Goal: Task Accomplishment & Management: Complete application form

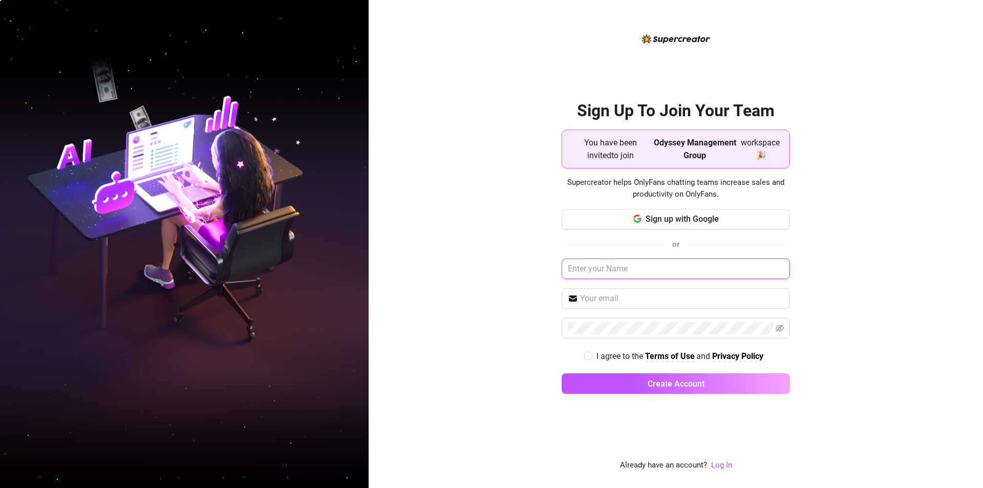
click at [685, 266] on input "text" at bounding box center [676, 269] width 228 height 20
click at [870, 235] on div "Sign Up To Join Your Team You have been invited to join Odyssey Management Grou…" at bounding box center [676, 244] width 615 height 488
click at [659, 273] on input "text" at bounding box center [676, 269] width 228 height 20
type input "[PERSON_NAME]"
click at [645, 297] on input "text" at bounding box center [682, 298] width 204 height 12
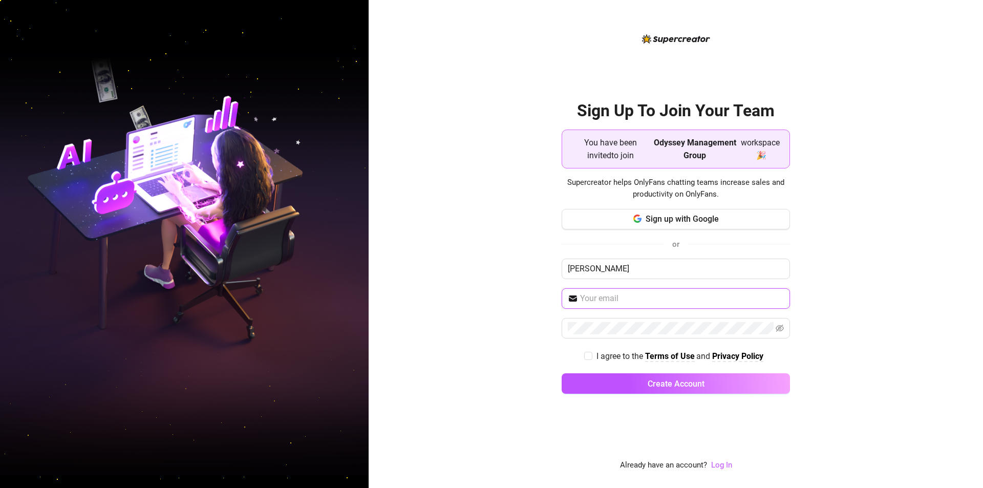
type input "[EMAIL_ADDRESS][DOMAIN_NAME]"
click at [651, 346] on div "Sign up with Google or [PERSON_NAME] [PERSON_NAME][EMAIL_ADDRESS][DOMAIN_NAME] …" at bounding box center [676, 306] width 228 height 195
click at [593, 356] on span "I agree to the Terms of Use and Privacy Policy" at bounding box center [680, 356] width 175 height 13
click at [591, 356] on input "I agree to the Terms of Use and Privacy Policy" at bounding box center [587, 355] width 7 height 7
checkbox input "true"
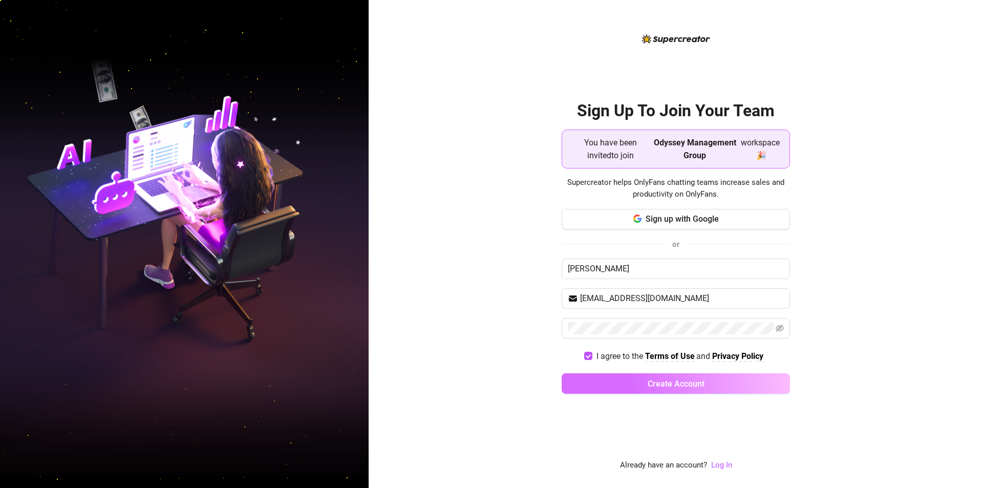
click at [676, 391] on button "Create Account" at bounding box center [676, 383] width 228 height 20
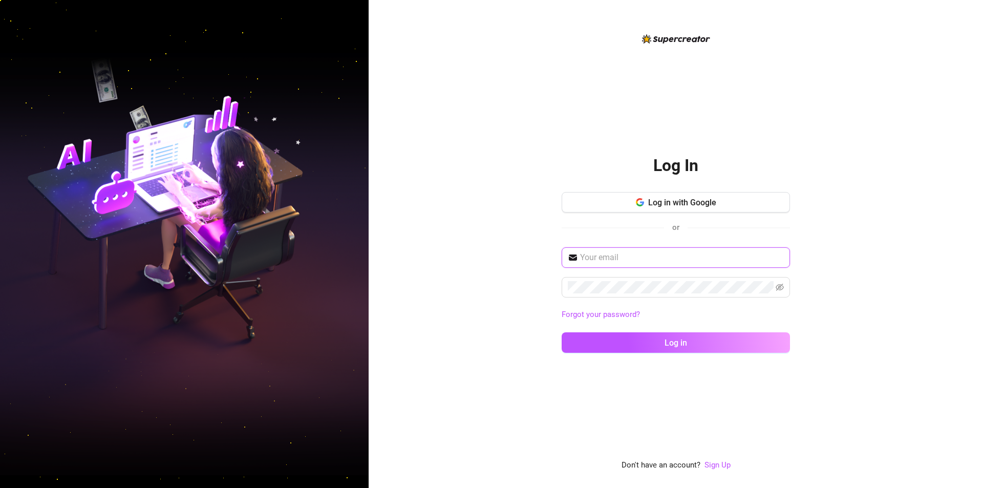
type input "[EMAIL_ADDRESS][DOMAIN_NAME]"
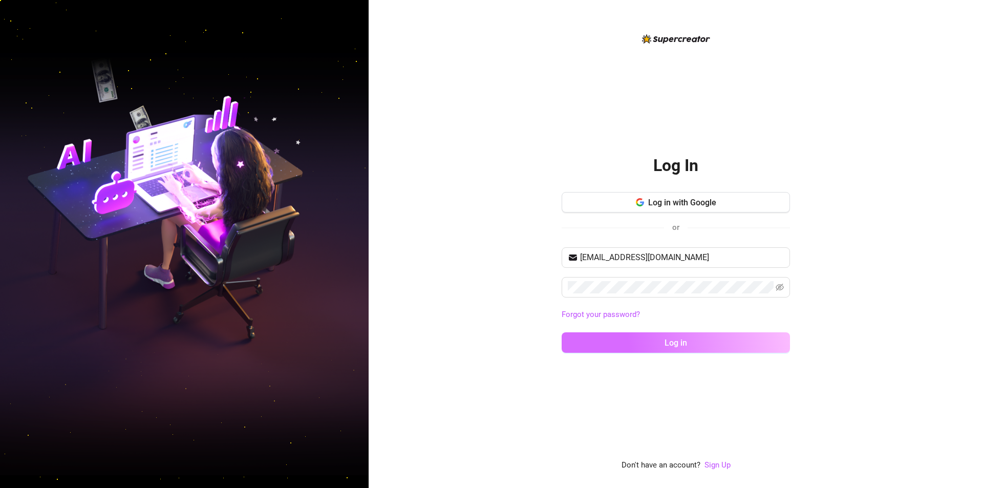
click at [705, 348] on button "Log in" at bounding box center [676, 342] width 228 height 20
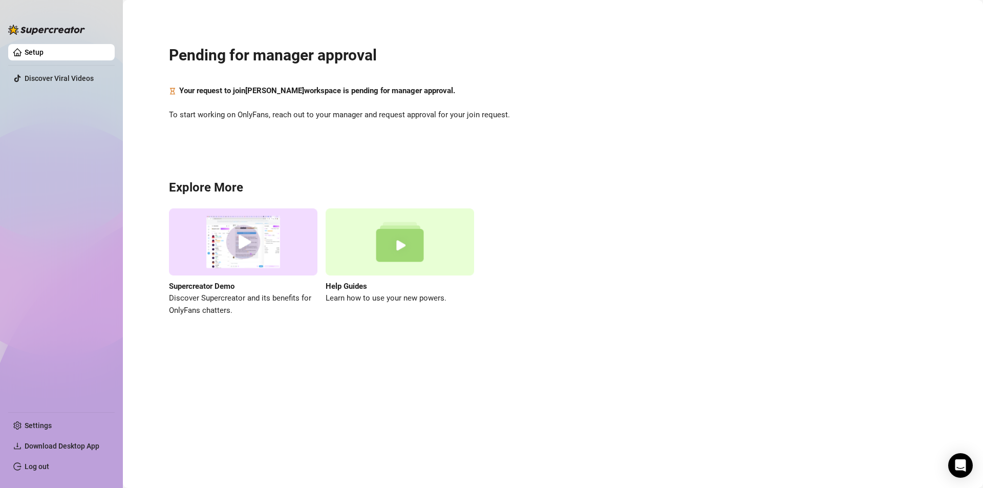
click at [46, 88] on ul "Setup Discover Viral Videos" at bounding box center [61, 224] width 107 height 368
click at [43, 79] on link "Discover Viral Videos" at bounding box center [59, 78] width 69 height 8
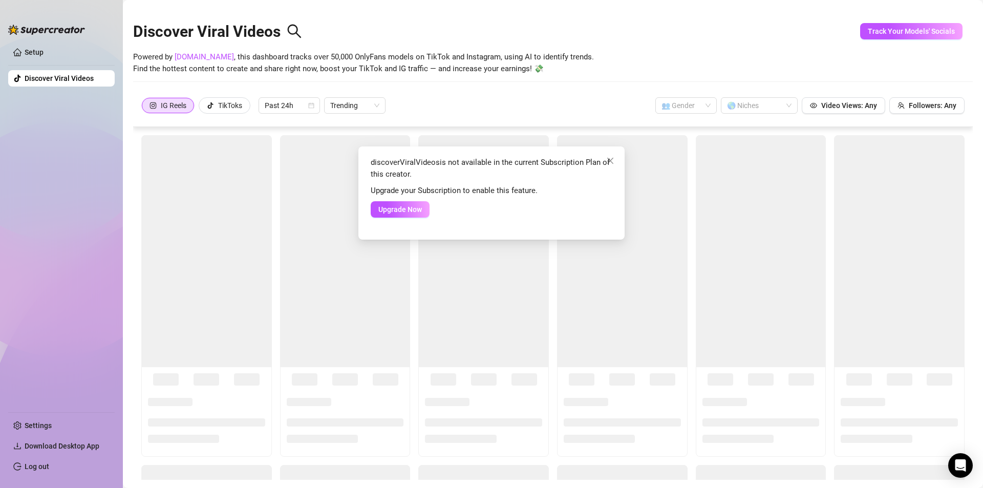
click at [58, 48] on div "discoverViralVideos is not available in the current Subscription Plan of this c…" at bounding box center [491, 244] width 983 height 488
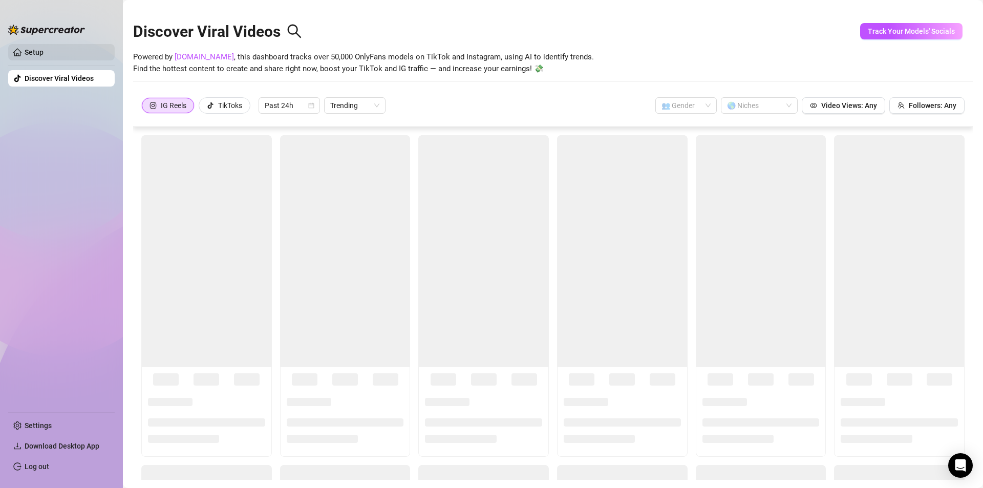
click at [44, 48] on link "Setup" at bounding box center [34, 52] width 19 height 8
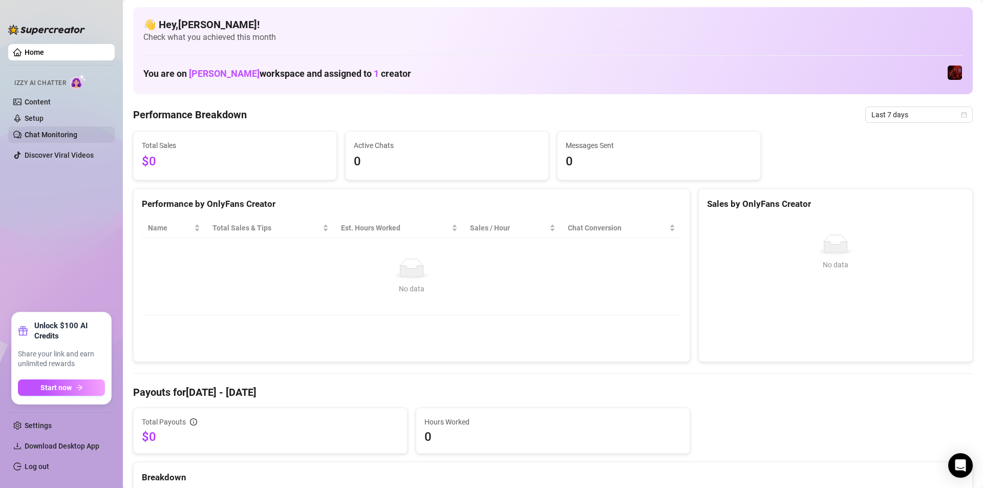
click at [60, 135] on link "Chat Monitoring" at bounding box center [51, 135] width 53 height 8
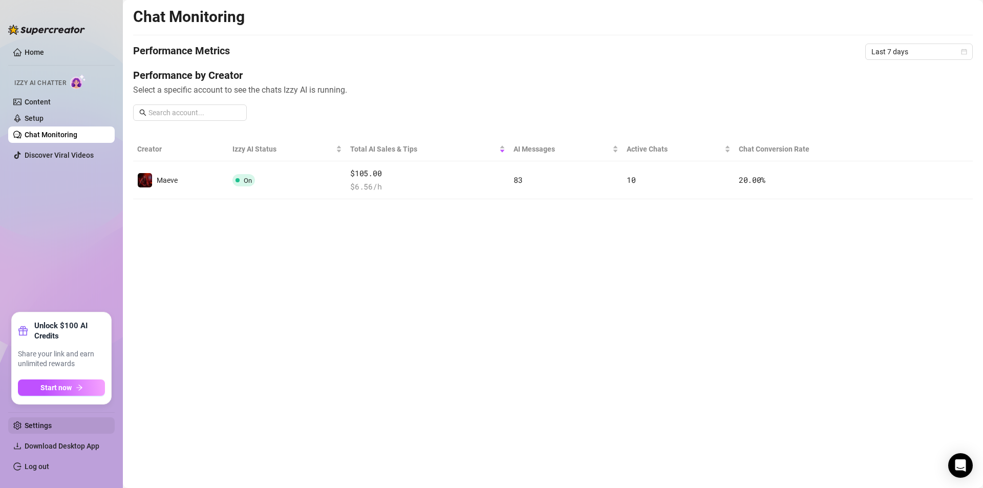
click at [29, 426] on link "Settings" at bounding box center [38, 425] width 27 height 8
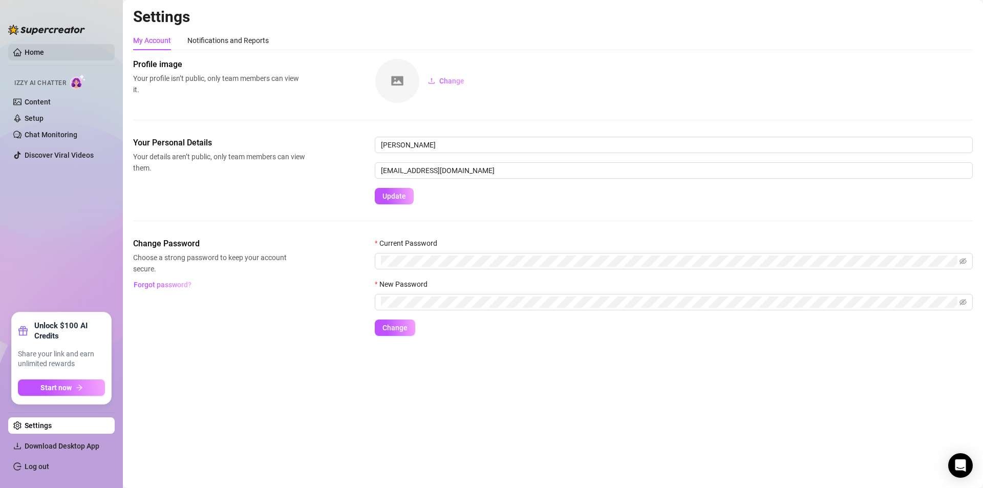
click at [33, 56] on link "Home" at bounding box center [34, 52] width 19 height 8
